Goal: Task Accomplishment & Management: Use online tool/utility

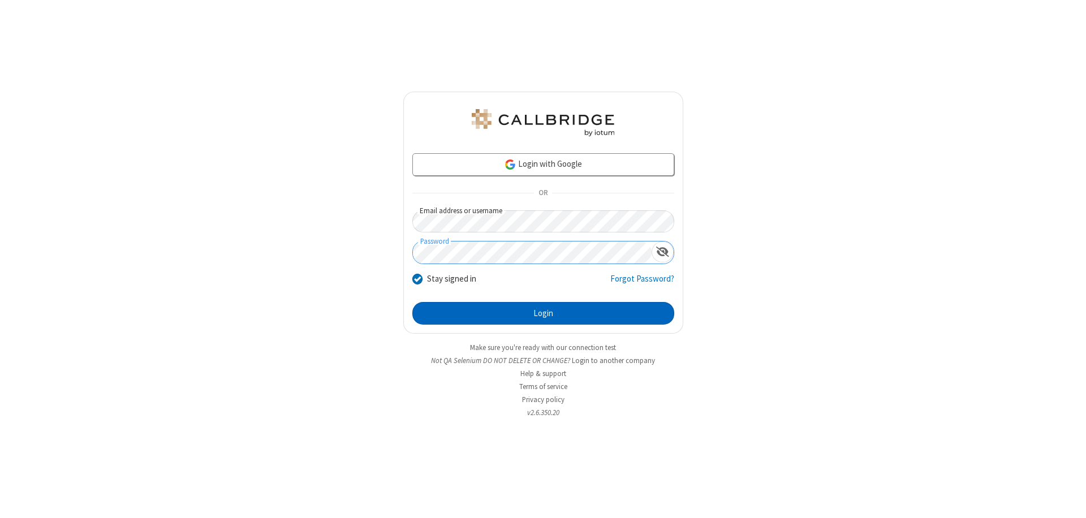
click at [543, 313] on button "Login" at bounding box center [543, 313] width 262 height 23
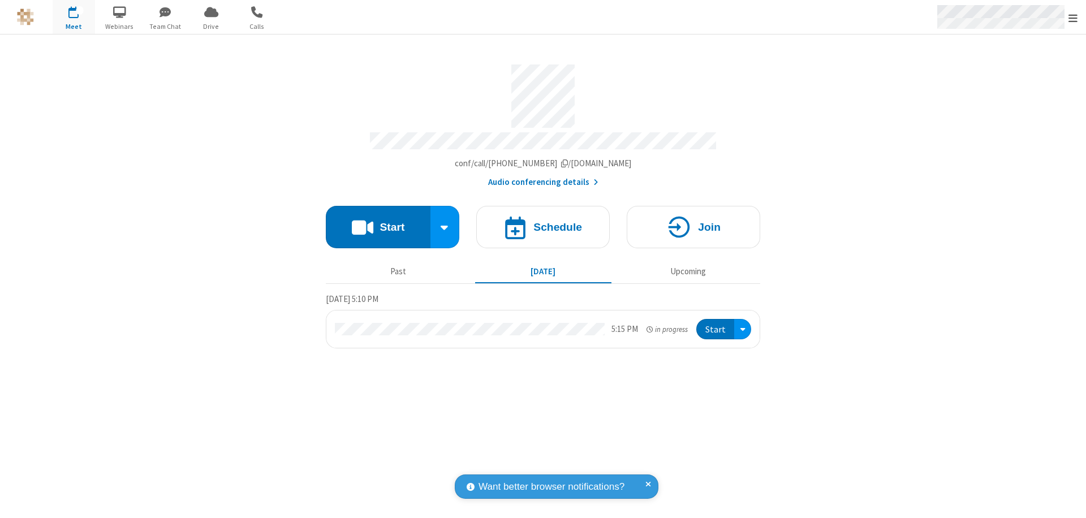
click at [1073, 18] on span "Open menu" at bounding box center [1073, 17] width 9 height 11
click at [211, 26] on span "Drive" at bounding box center [211, 27] width 42 height 10
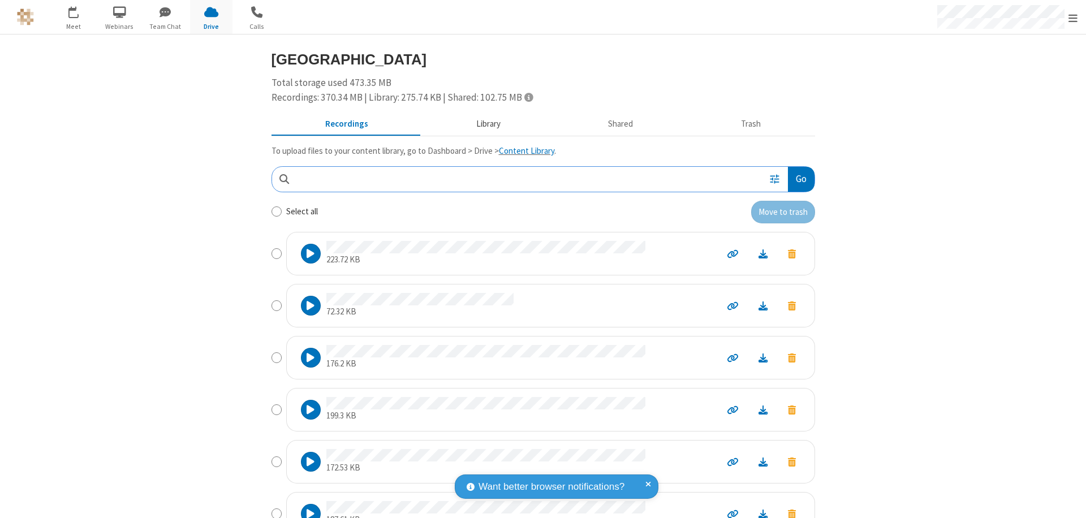
click at [483, 124] on button "Library" at bounding box center [488, 125] width 132 height 22
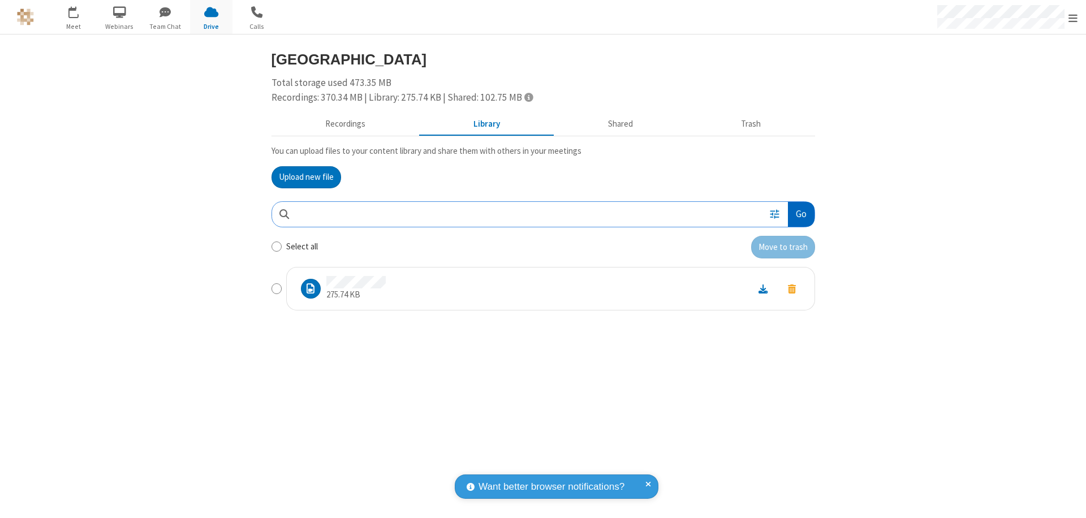
click at [801, 214] on button "Go" at bounding box center [801, 214] width 26 height 25
click at [306, 177] on button "Upload new file" at bounding box center [307, 177] width 70 height 23
